Goal: Entertainment & Leisure: Consume media (video, audio)

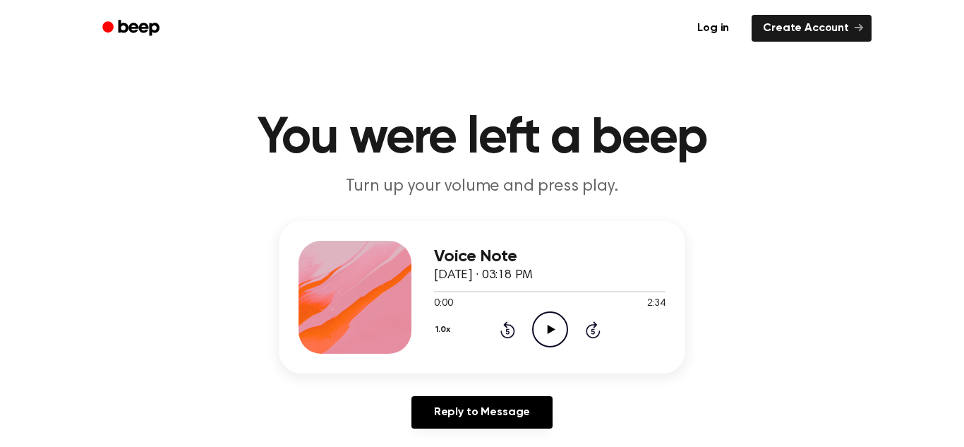
click at [564, 345] on icon "Play Audio" at bounding box center [550, 329] width 36 height 36
click at [563, 376] on div "Voice Note [DATE] · 03:18 PM 0:00 2:34 Your browser does not support the [objec…" at bounding box center [482, 330] width 931 height 219
click at [556, 326] on icon "Pause Audio" at bounding box center [550, 329] width 36 height 36
click at [535, 333] on icon "Play Audio" at bounding box center [550, 329] width 36 height 36
click at [564, 330] on icon "Pause Audio" at bounding box center [550, 329] width 36 height 36
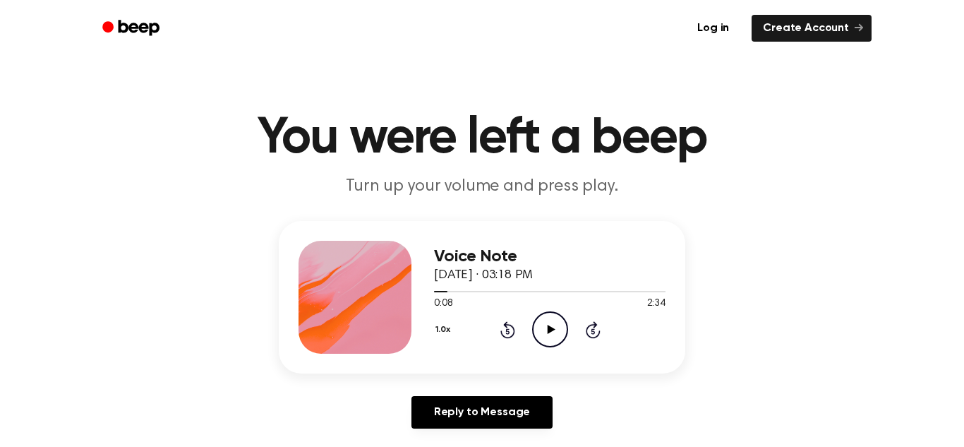
click at [563, 326] on icon "Play Audio" at bounding box center [550, 329] width 36 height 36
click at [546, 328] on icon "Pause Audio" at bounding box center [550, 329] width 36 height 36
click at [552, 308] on div "0:15 2:34" at bounding box center [550, 304] width 232 height 15
click at [551, 328] on icon at bounding box center [551, 329] width 8 height 9
click at [547, 345] on icon "Pause Audio" at bounding box center [550, 329] width 36 height 36
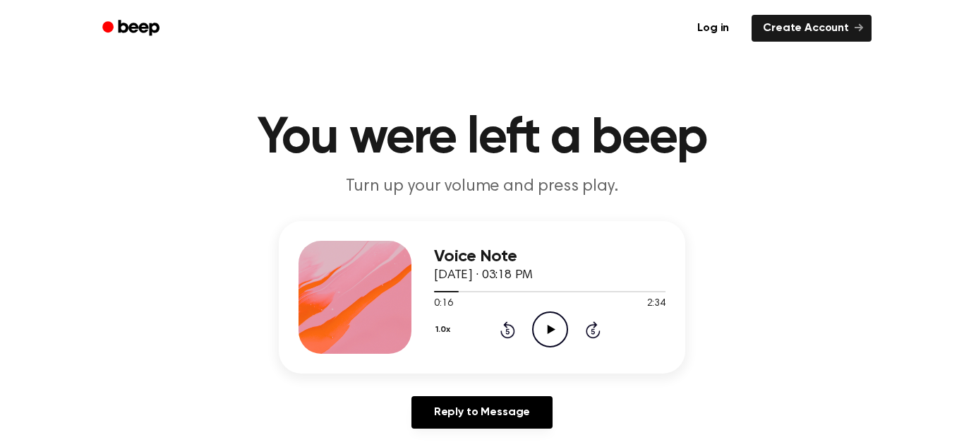
click at [556, 333] on icon "Play Audio" at bounding box center [550, 329] width 36 height 36
click at [551, 329] on icon at bounding box center [551, 329] width 8 height 9
drag, startPoint x: 488, startPoint y: 294, endPoint x: 375, endPoint y: 291, distance: 113.0
click at [375, 291] on div "Voice Note [DATE] · 03:18 PM 0:39 2:34 Your browser does not support the [objec…" at bounding box center [482, 297] width 407 height 153
click at [482, 294] on div at bounding box center [550, 290] width 232 height 11
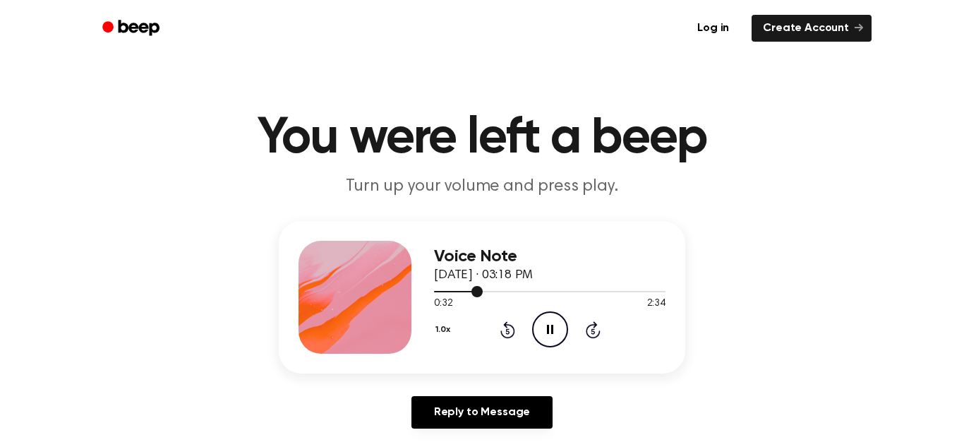
click at [464, 292] on div at bounding box center [458, 291] width 49 height 1
click at [444, 292] on div at bounding box center [449, 291] width 30 height 1
click at [436, 293] on span at bounding box center [438, 291] width 11 height 11
click at [540, 343] on circle at bounding box center [550, 329] width 35 height 35
click at [539, 340] on icon "Pause Audio" at bounding box center [550, 329] width 36 height 36
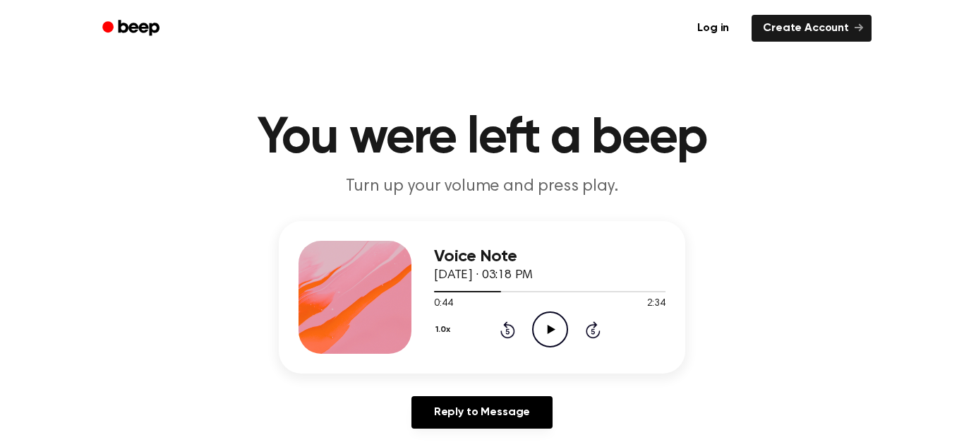
click at [539, 340] on icon "Play Audio" at bounding box center [550, 329] width 36 height 36
click at [534, 330] on icon "Pause Audio" at bounding box center [550, 329] width 36 height 36
